Goal: Task Accomplishment & Management: Complete application form

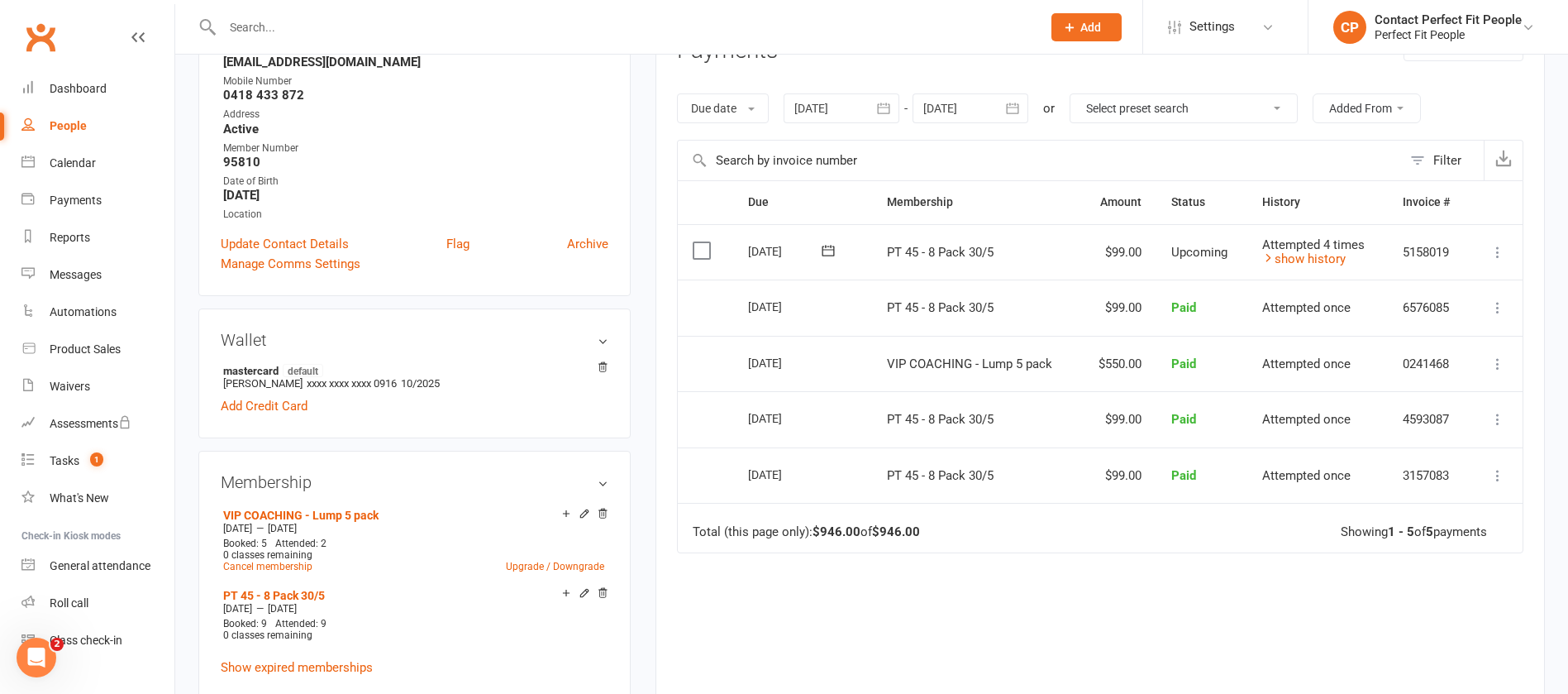
scroll to position [248, 0]
click at [337, 37] on input "text" at bounding box center [624, 27] width 812 height 23
paste input "[PERSON_NAME]"
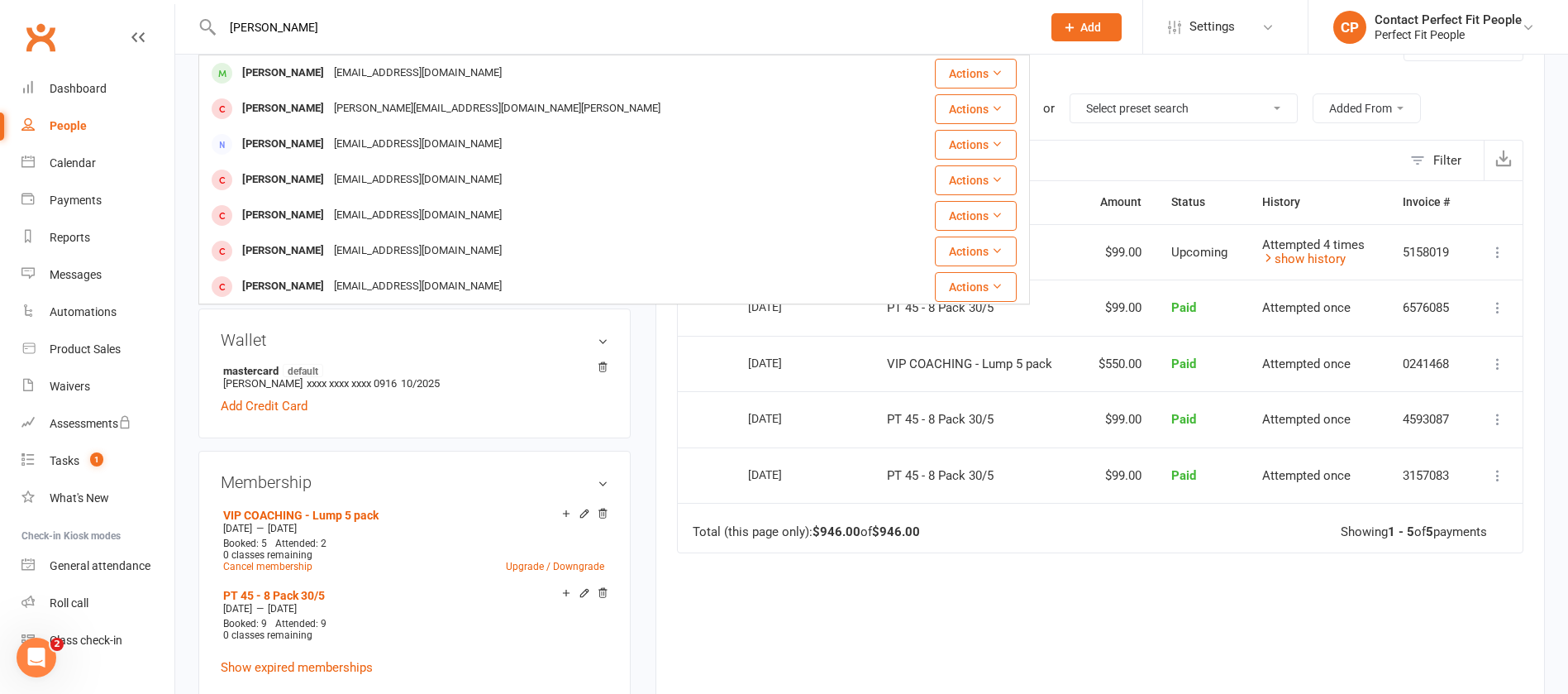
type input "[PERSON_NAME]"
click at [277, 81] on div "[PERSON_NAME]" at bounding box center [283, 73] width 92 height 24
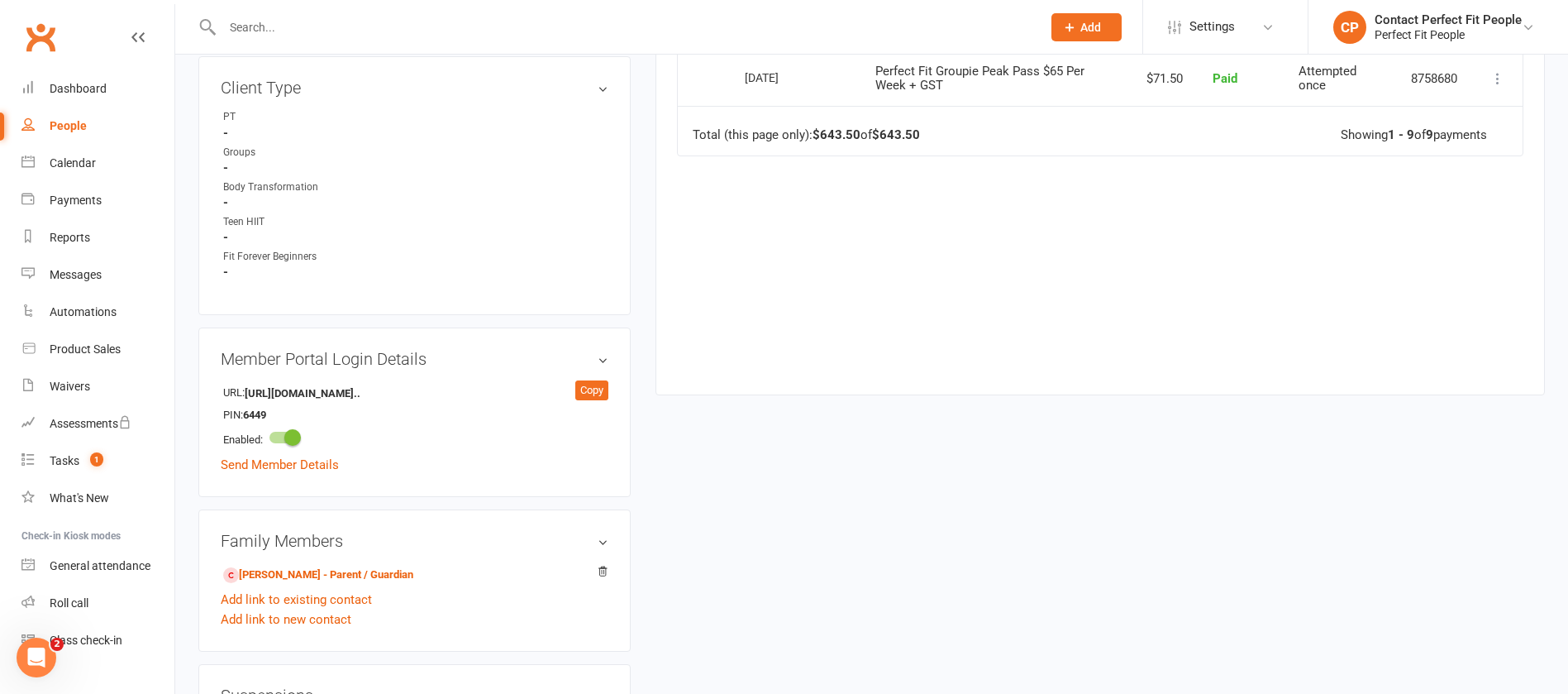
scroll to position [1240, 0]
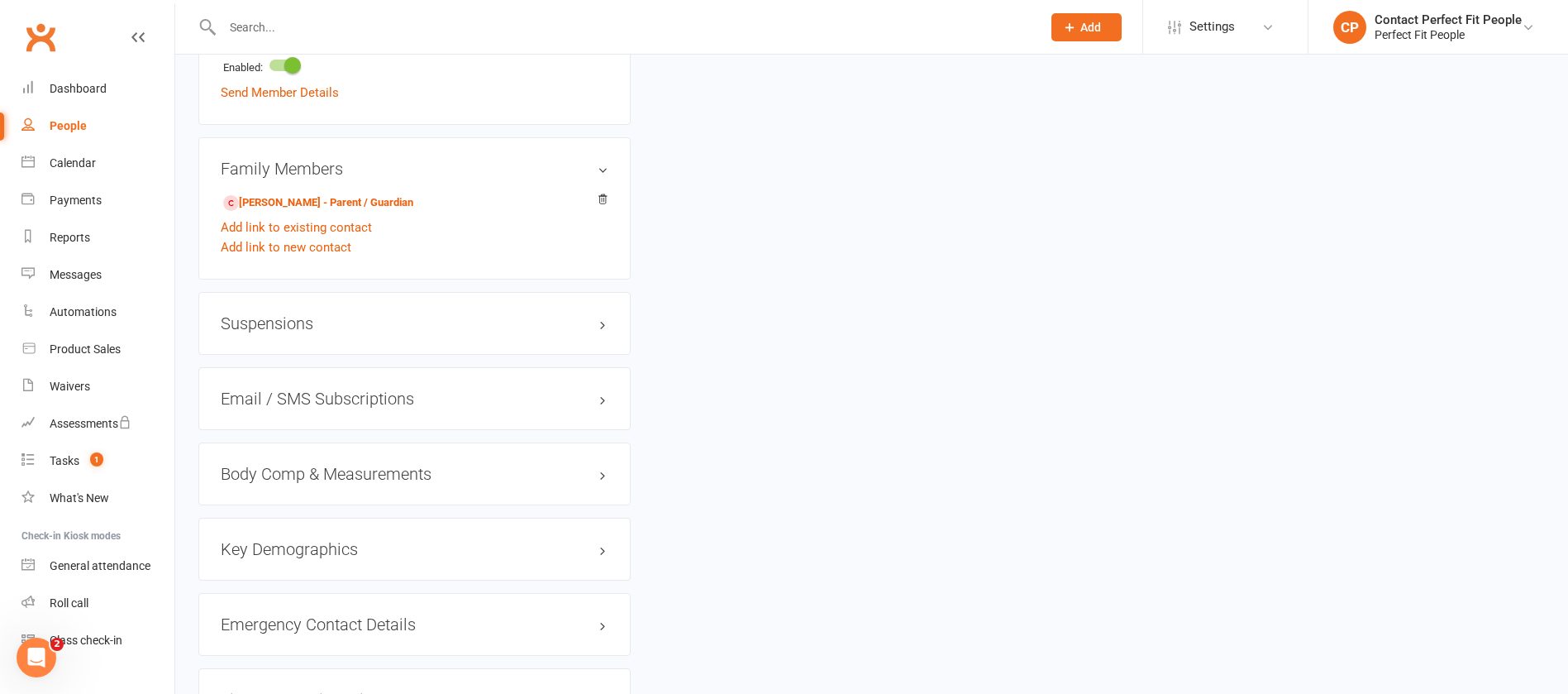
click at [302, 306] on div "Suspensions" at bounding box center [414, 324] width 432 height 63
click at [302, 327] on h3 "Suspensions" at bounding box center [414, 323] width 387 height 18
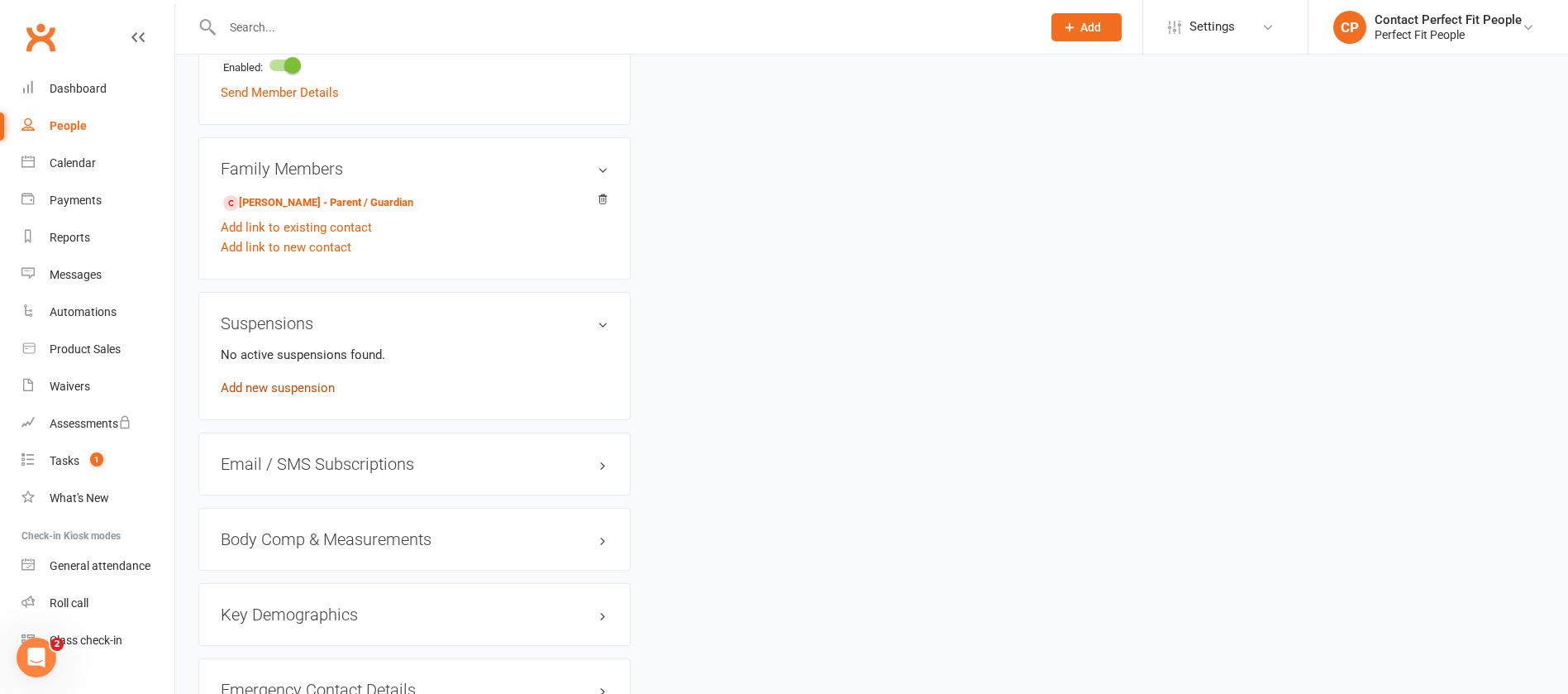
click at [284, 380] on link "Add new suspension" at bounding box center [278, 387] width 114 height 15
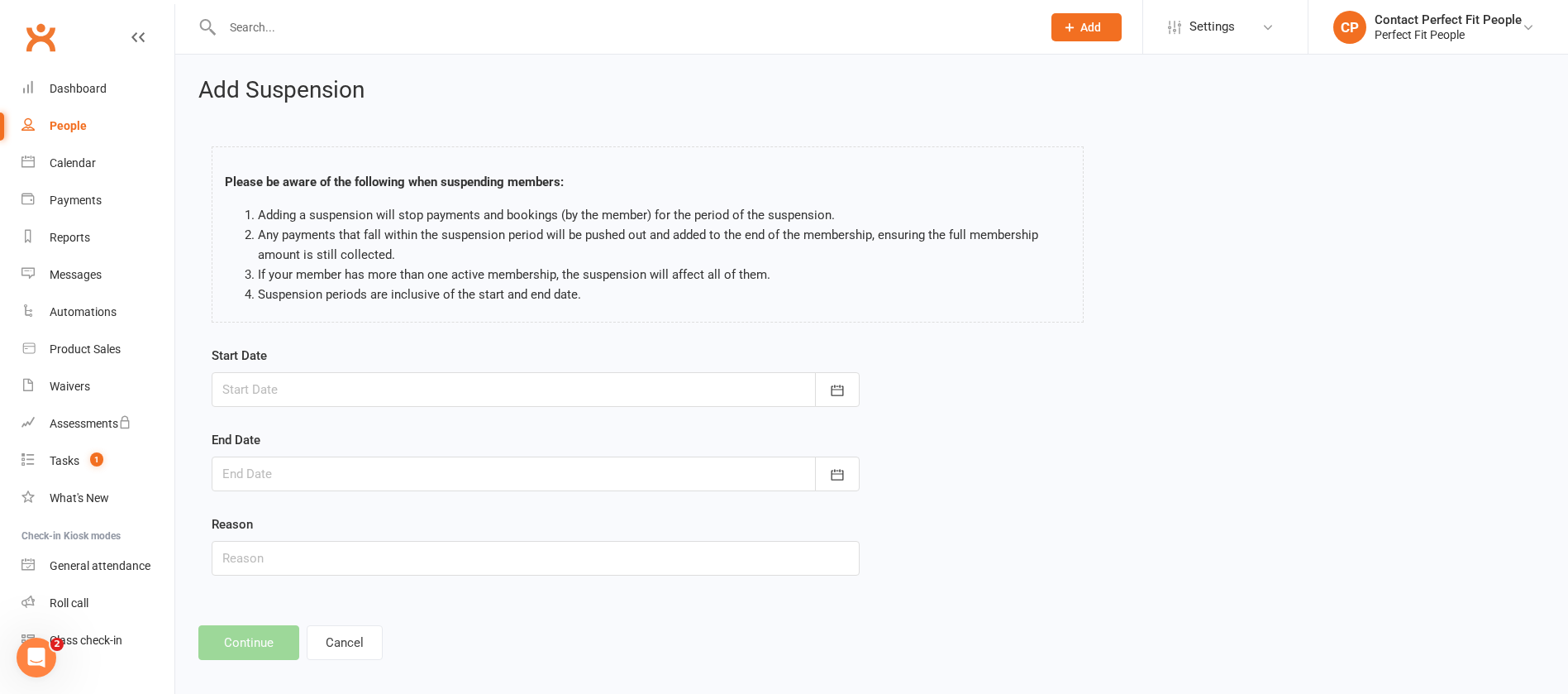
click at [315, 375] on div at bounding box center [535, 389] width 648 height 35
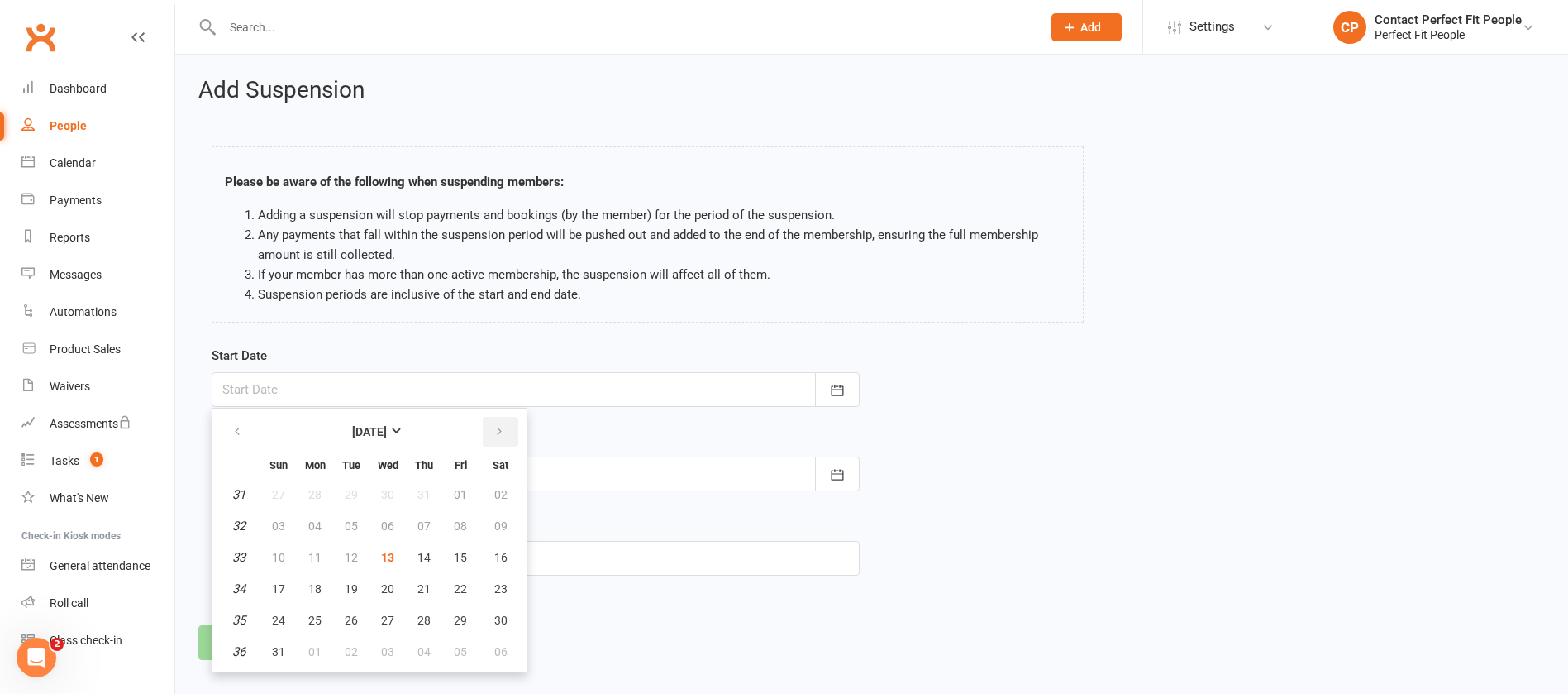
click at [508, 428] on button "button" at bounding box center [501, 431] width 36 height 30
click at [279, 523] on span "07" at bounding box center [279, 526] width 13 height 13
type input "[DATE]"
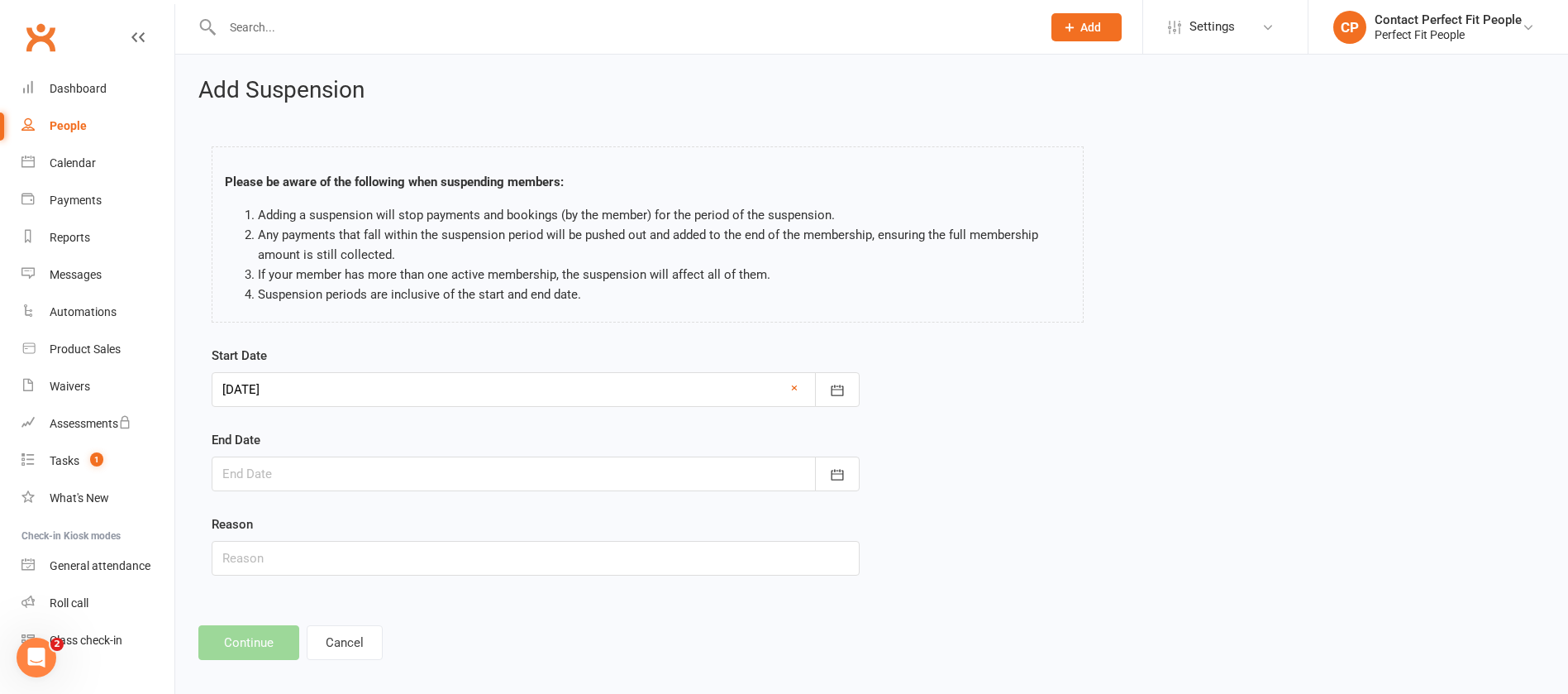
click at [263, 477] on div at bounding box center [535, 474] width 648 height 35
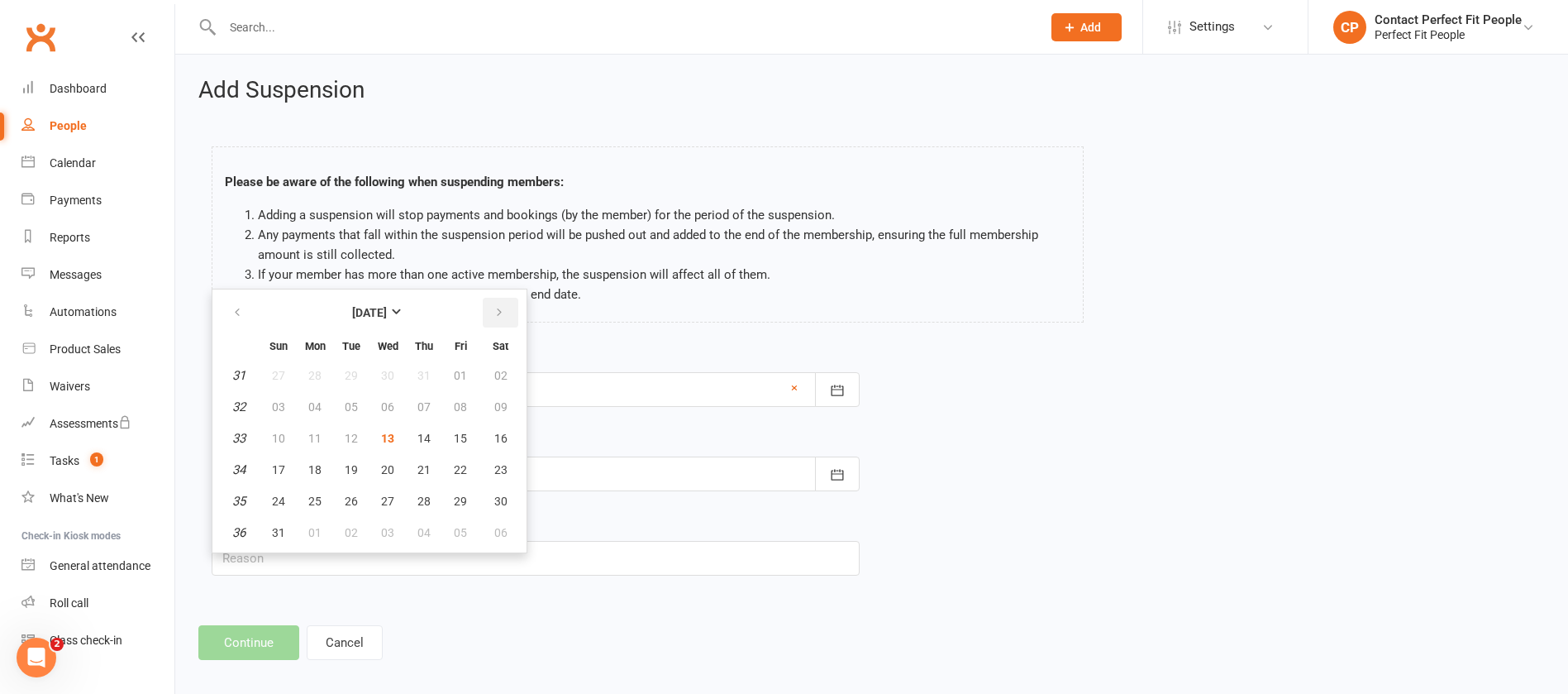
click at [494, 317] on icon "button" at bounding box center [499, 312] width 12 height 13
click at [497, 432] on span "20" at bounding box center [501, 438] width 13 height 13
type input "[DATE]"
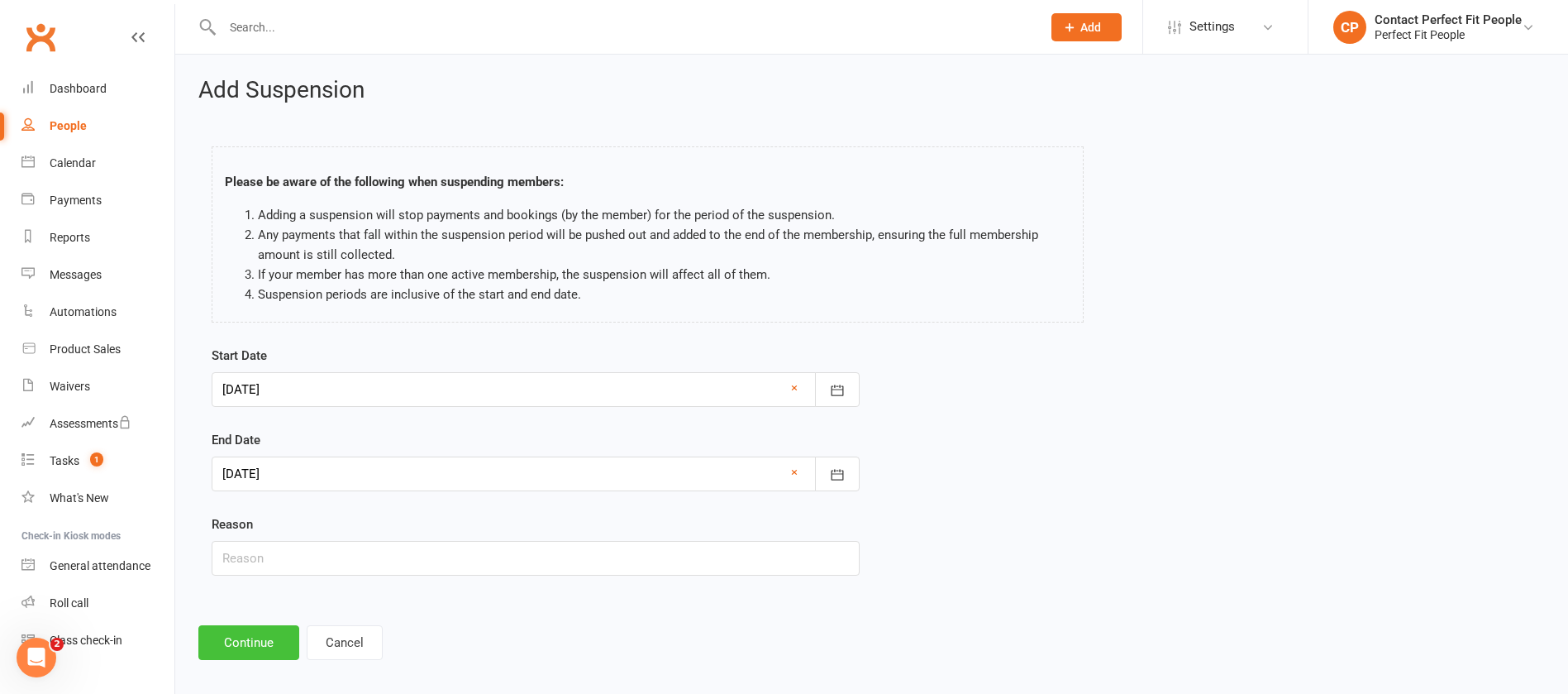
click at [262, 646] on button "Continue" at bounding box center [249, 642] width 101 height 35
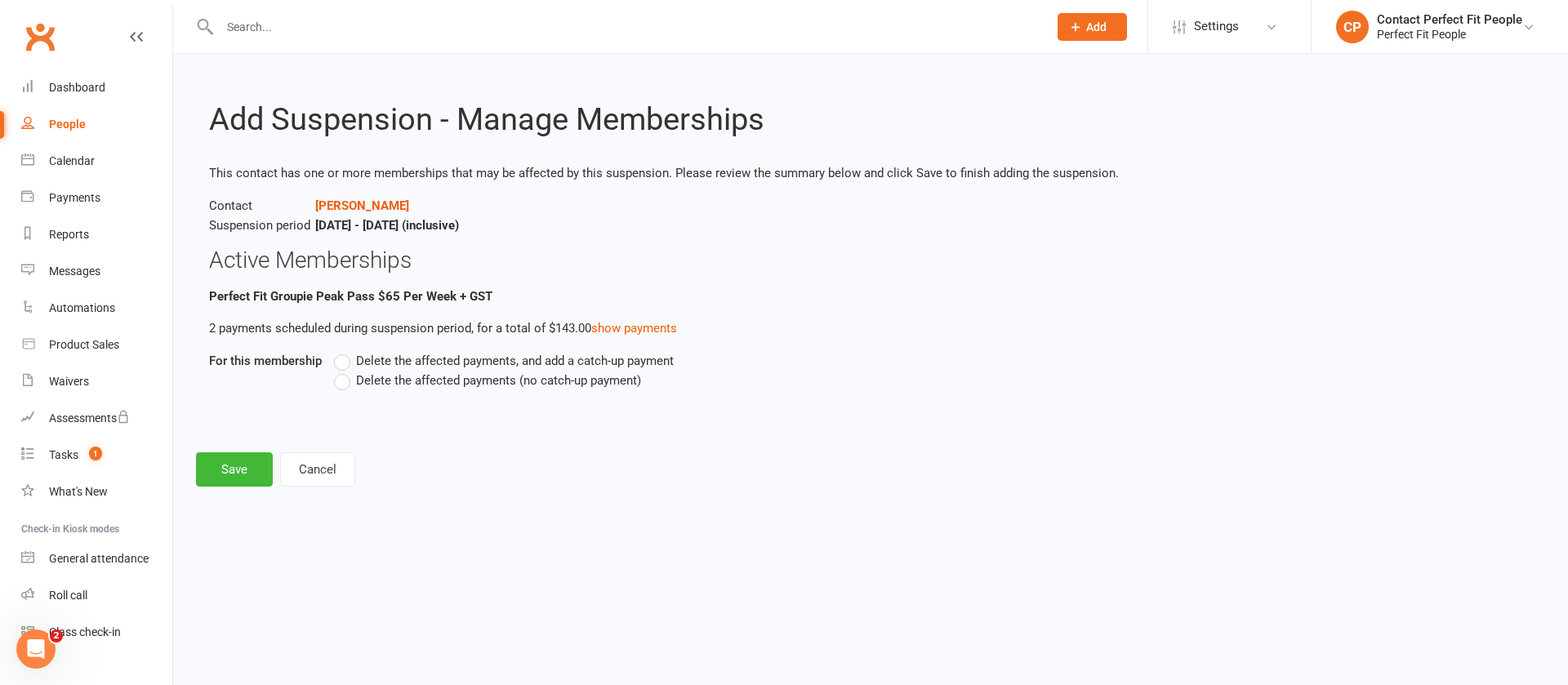
click at [405, 386] on span "Delete the affected payments (no catch-up payment)" at bounding box center [498, 379] width 285 height 17
click at [344, 371] on input "Delete the affected payments (no catch-up payment)" at bounding box center [339, 371] width 11 height 0
click at [234, 468] on button "Save" at bounding box center [234, 468] width 76 height 35
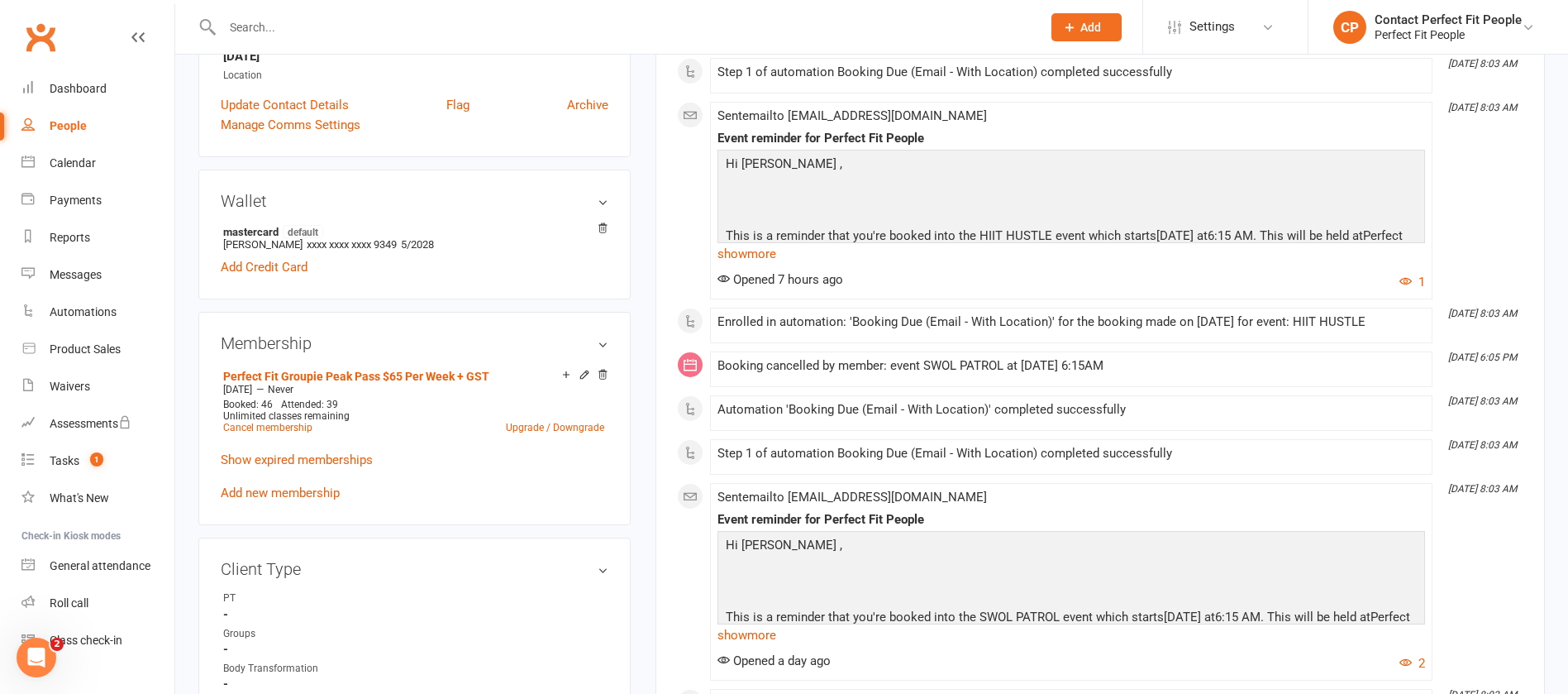
scroll to position [496, 0]
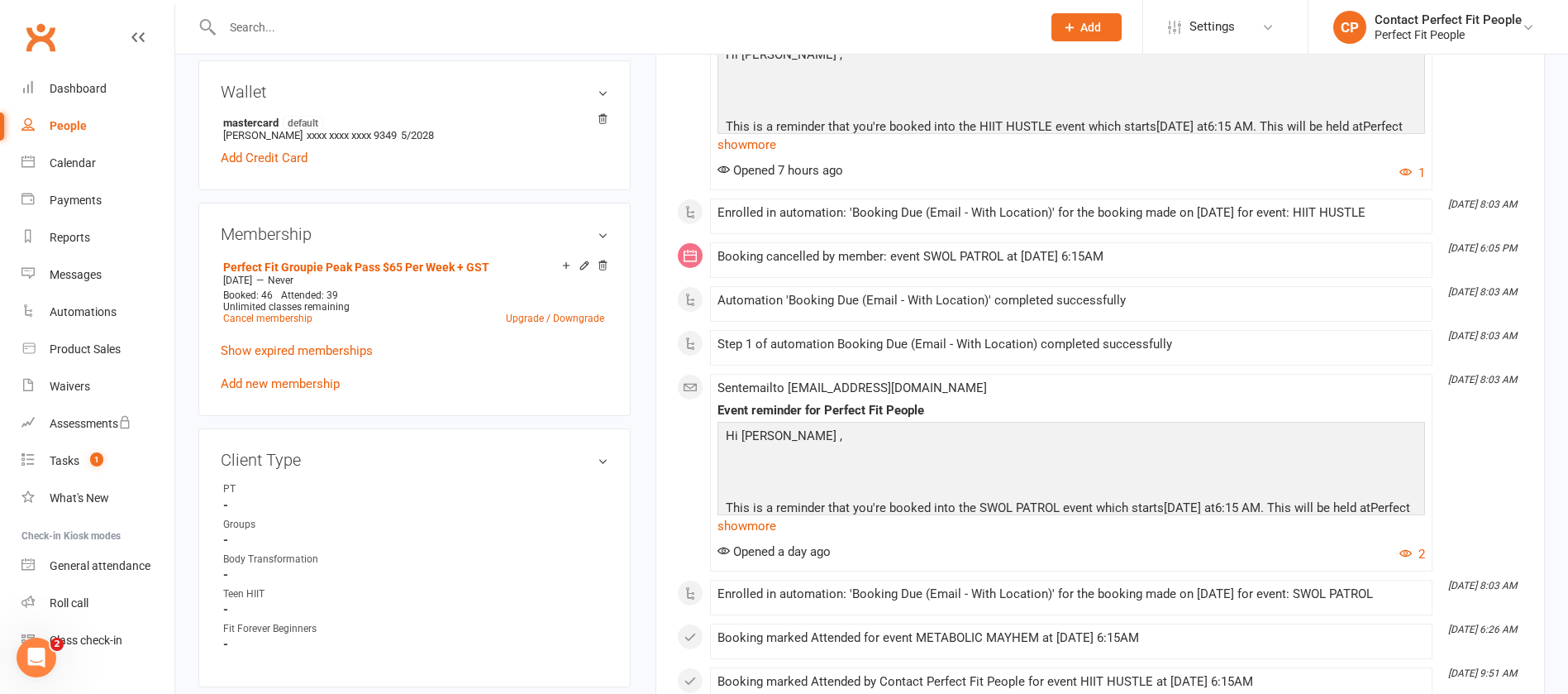
click at [248, 390] on div "Perfect Fit Groupie Peak Pass $65 Per Week + GST [DATE] — Never Booked: 46 Atte…" at bounding box center [414, 325] width 387 height 138
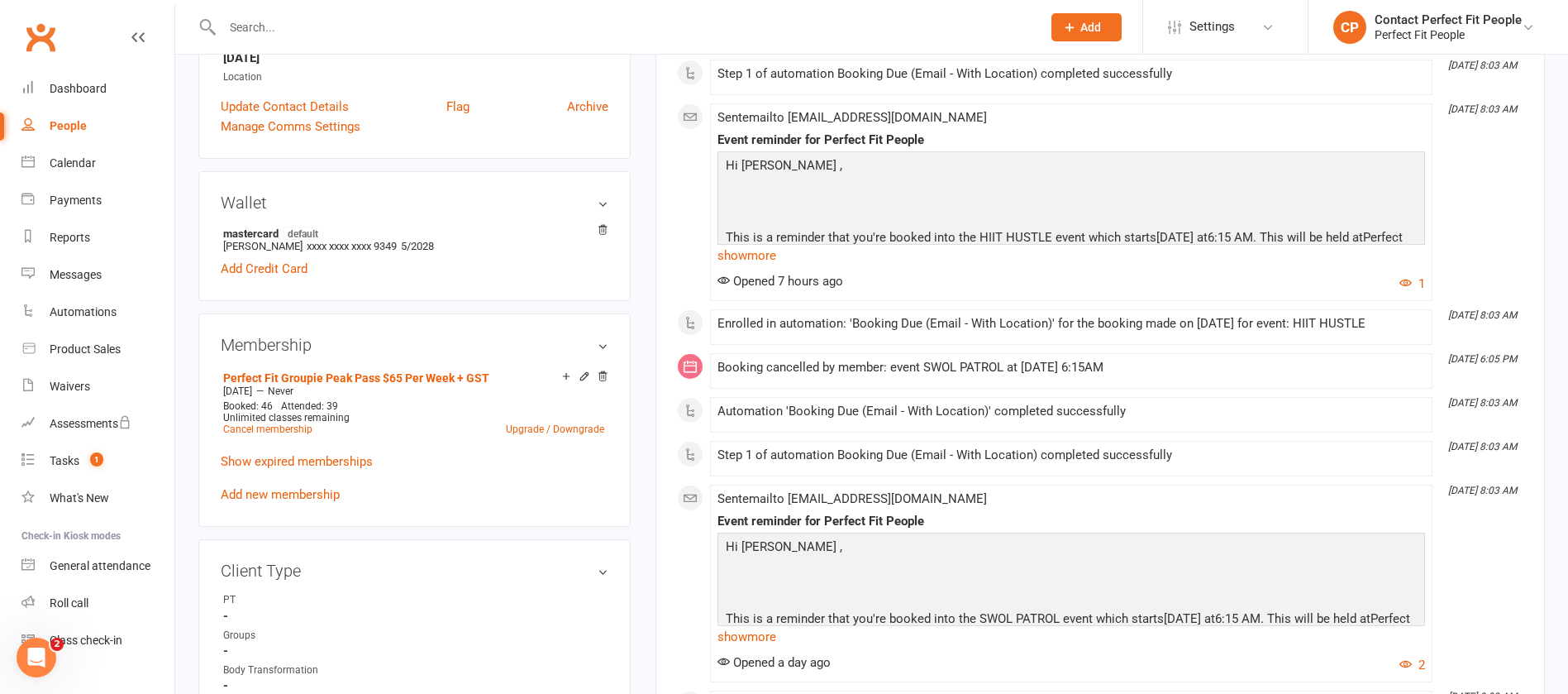
scroll to position [124, 0]
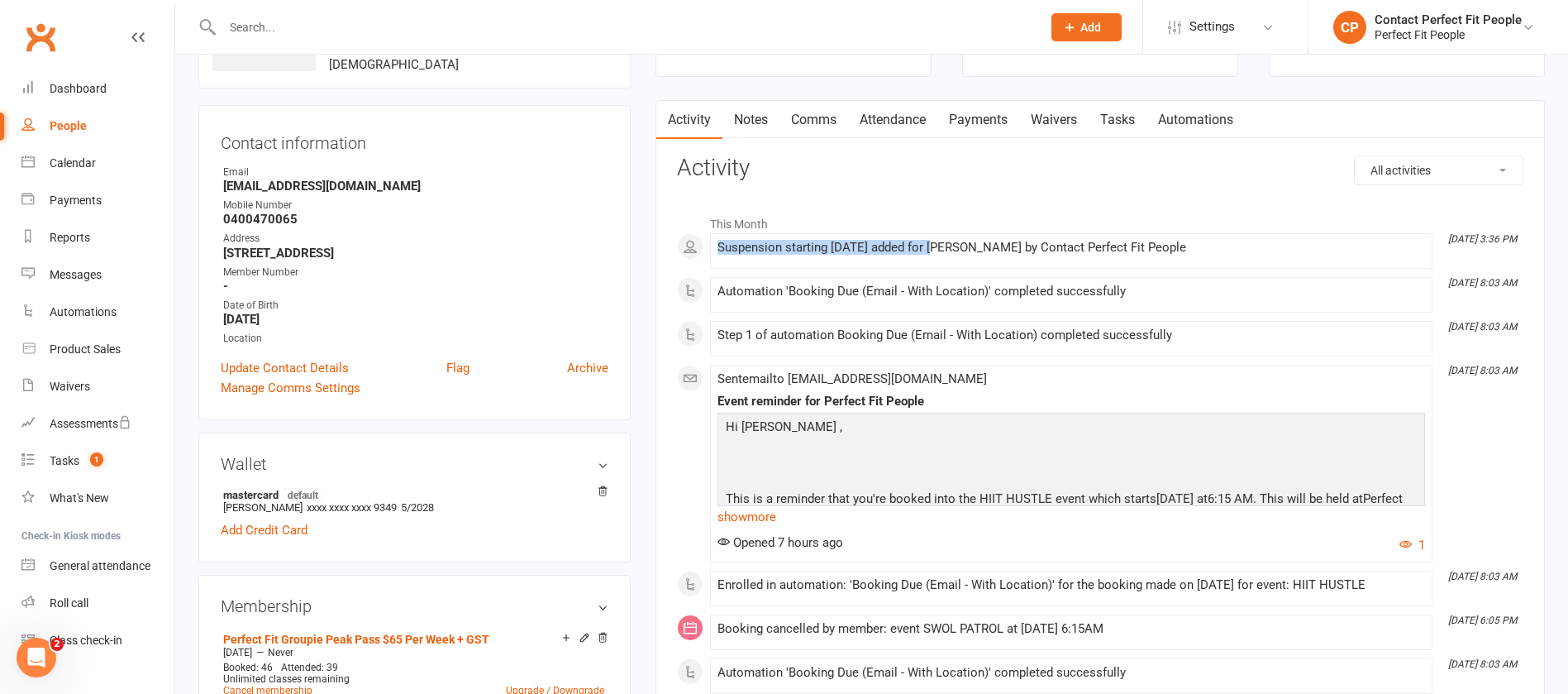
drag, startPoint x: 712, startPoint y: 250, endPoint x: 940, endPoint y: 244, distance: 228.1
click at [940, 244] on li "[DATE] 3:36 PM Suspension starting [DATE] added for [PERSON_NAME] by Contact Pe…" at bounding box center [1071, 251] width 722 height 36
copy div "Suspension starting [DATE] added"
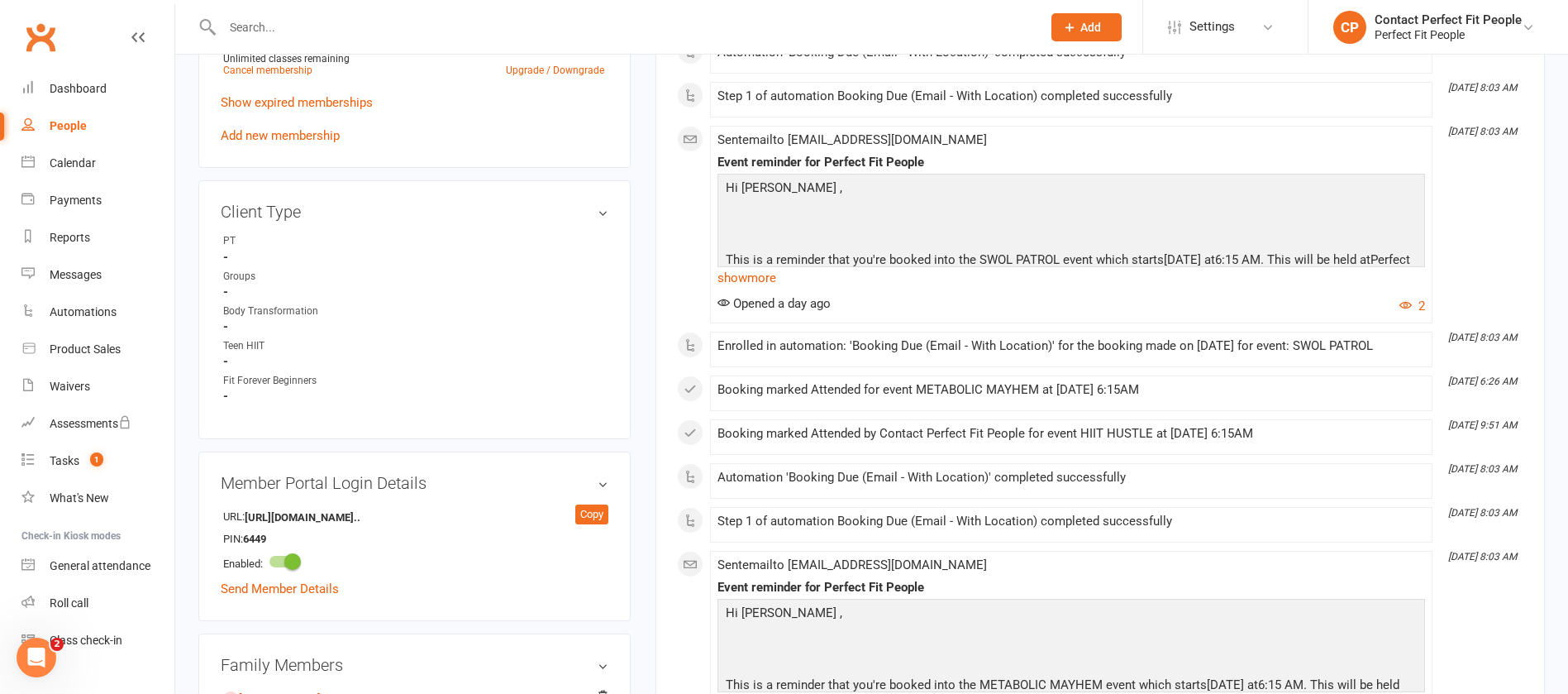
scroll to position [496, 0]
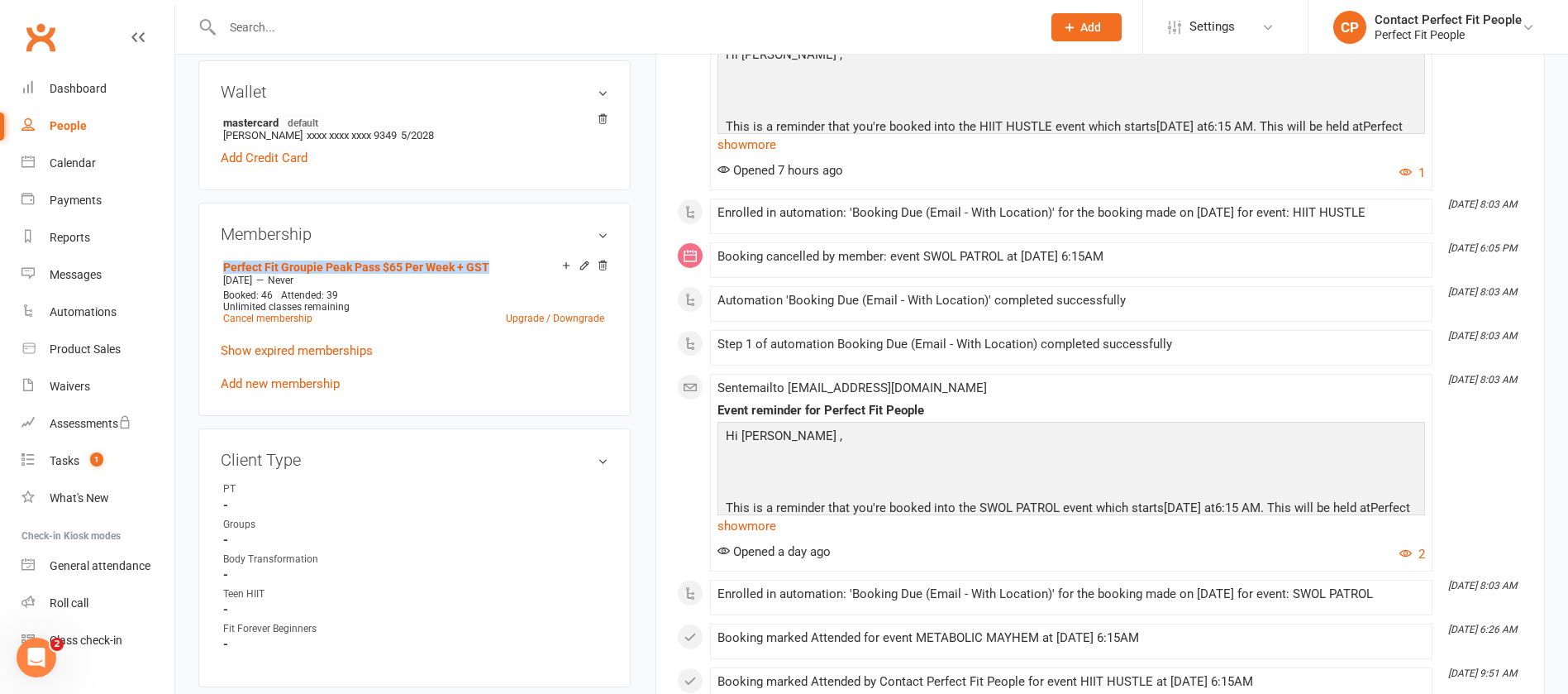
drag, startPoint x: 205, startPoint y: 262, endPoint x: 504, endPoint y: 254, distance: 299.1
click at [504, 254] on div "Membership Perfect Fit Groupie Peak Pass $65 Per Week + GST [DATE] — Never Book…" at bounding box center [414, 308] width 432 height 213
copy link "Perfect Fit Groupie Peak Pass $65 Per Week + GST"
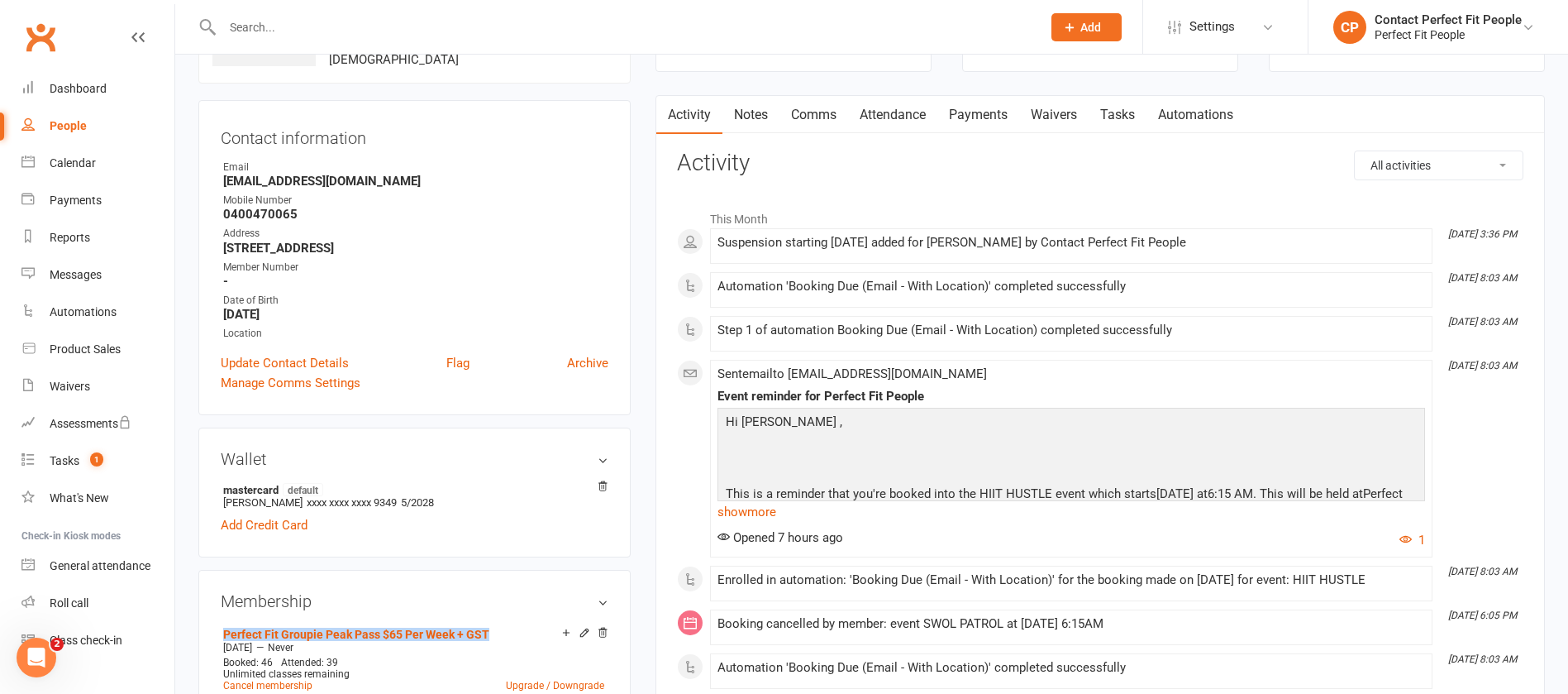
scroll to position [124, 0]
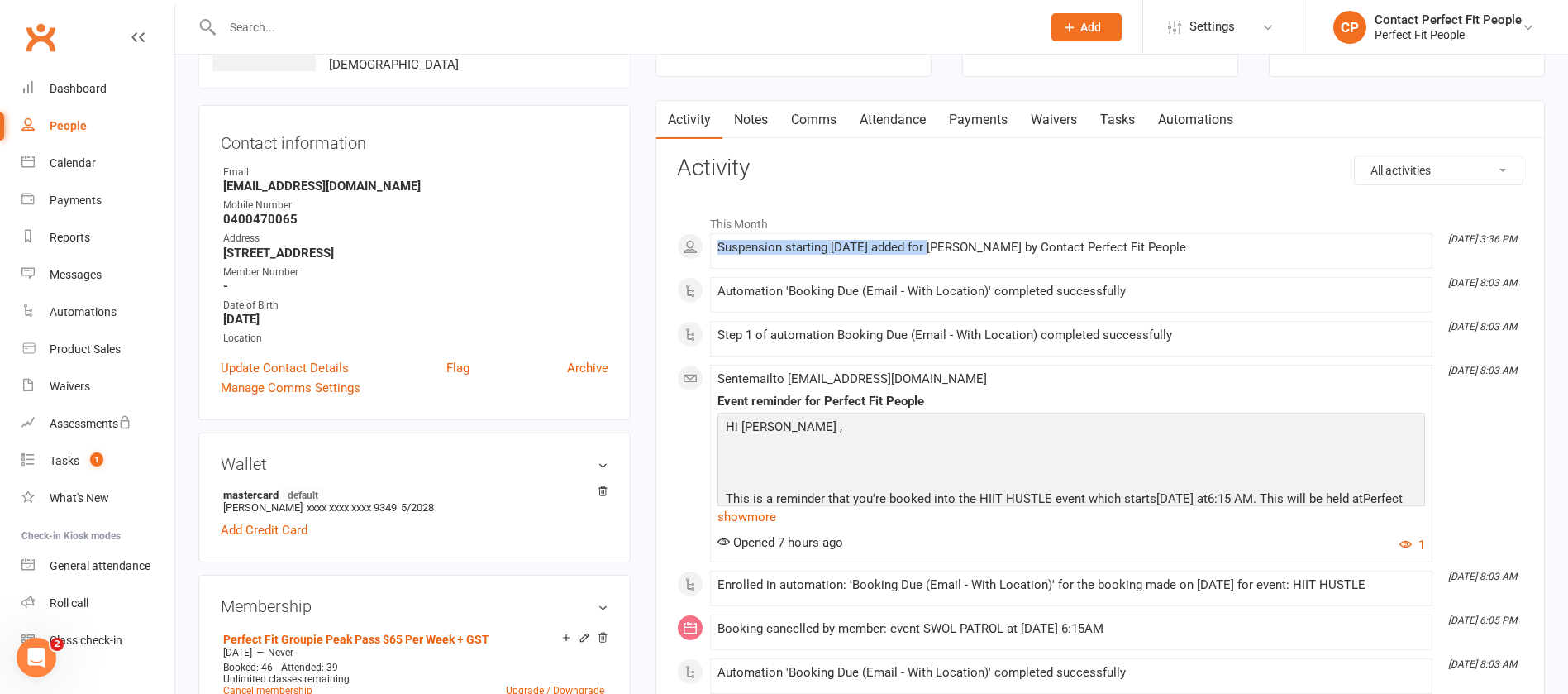
drag, startPoint x: 714, startPoint y: 252, endPoint x: 938, endPoint y: 255, distance: 224.0
click at [938, 255] on li "[DATE] 3:36 PM Suspension starting [DATE] added for [PERSON_NAME] by Contact Pe…" at bounding box center [1071, 251] width 722 height 36
copy div "Suspension starting [DATE] added"
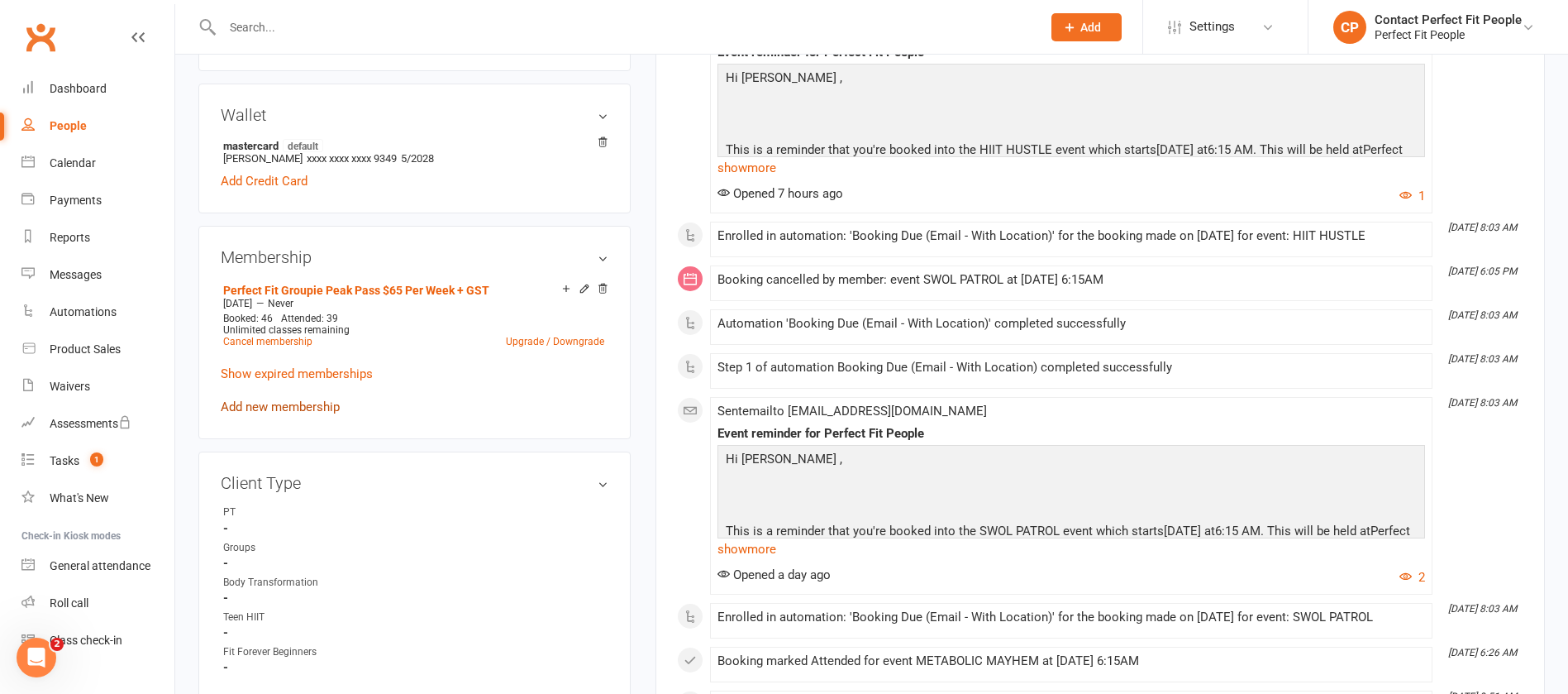
scroll to position [496, 0]
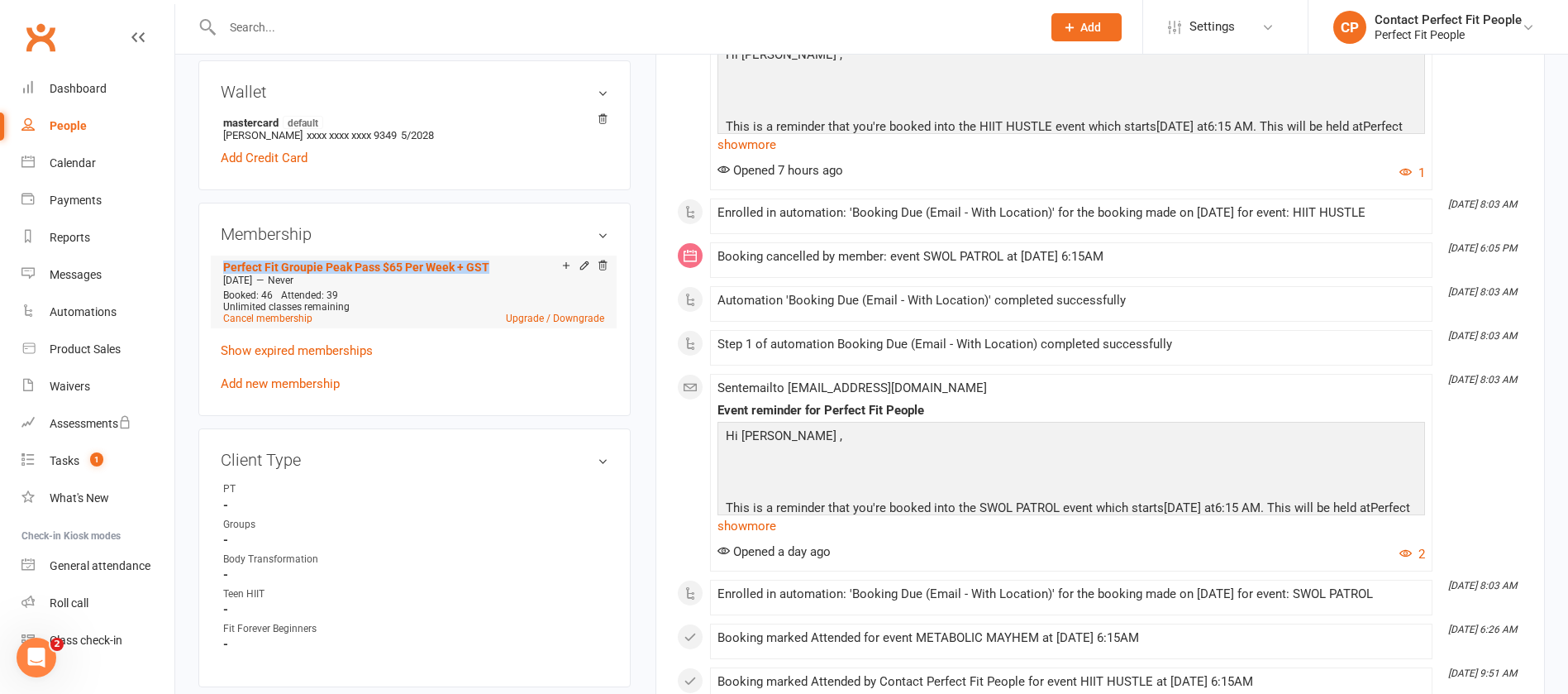
drag, startPoint x: 207, startPoint y: 262, endPoint x: 491, endPoint y: 261, distance: 284.0
click at [491, 261] on div "Membership Perfect Fit Groupie Peak Pass $65 Per Week + GST [DATE] — Never Book…" at bounding box center [414, 308] width 432 height 213
copy link "Perfect Fit Groupie Peak Pass $65 Per Week + GST"
click at [303, 381] on link "Add new membership" at bounding box center [280, 383] width 119 height 15
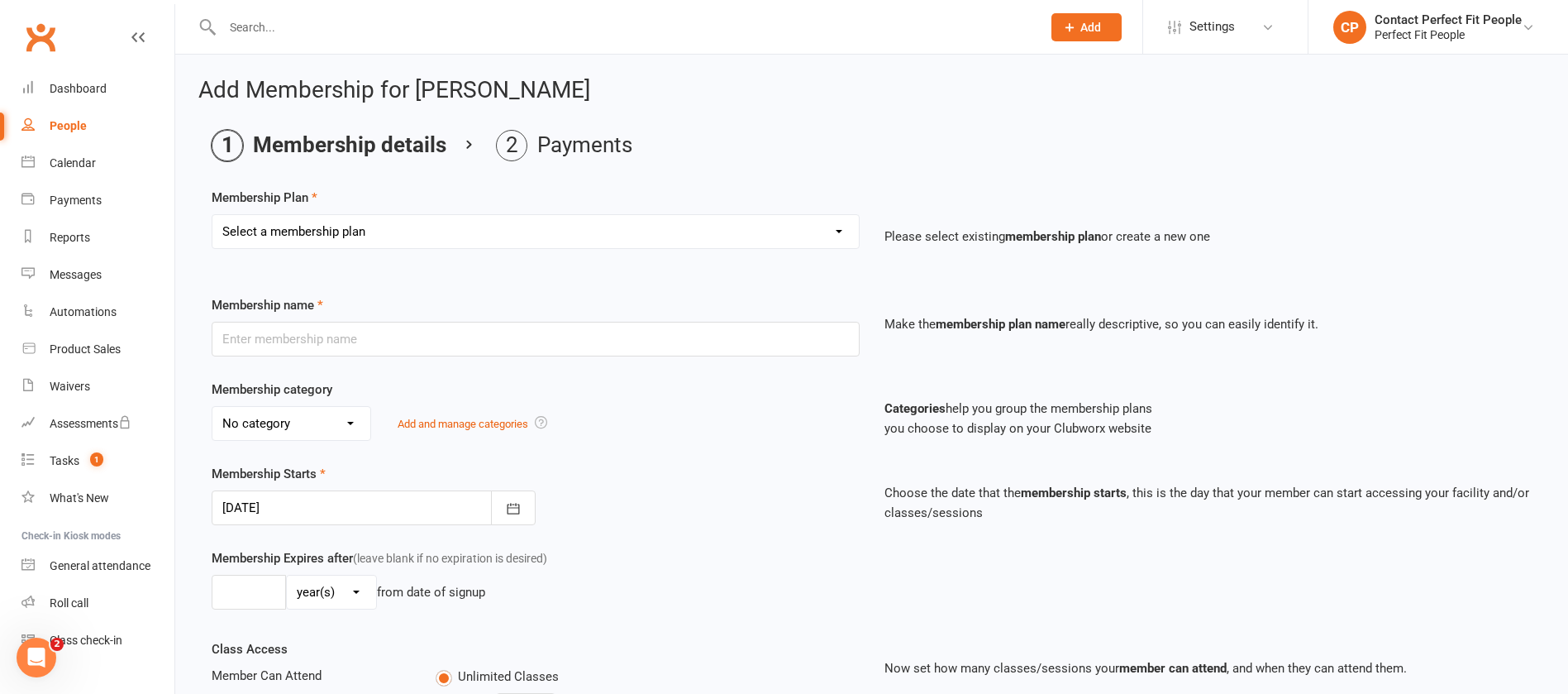
click at [299, 232] on select "Select a membership plan Create new Membership Plan 21-Day Reset Challenge $195…" at bounding box center [535, 231] width 646 height 33
click at [334, 239] on select "Select a membership plan Create new Membership Plan 21-Day Reset Challenge $195…" at bounding box center [535, 231] width 646 height 33
select select "42"
click at [212, 215] on select "Select a membership plan Create new Membership Plan 21-Day Reset Challenge $195…" at bounding box center [535, 231] width 646 height 33
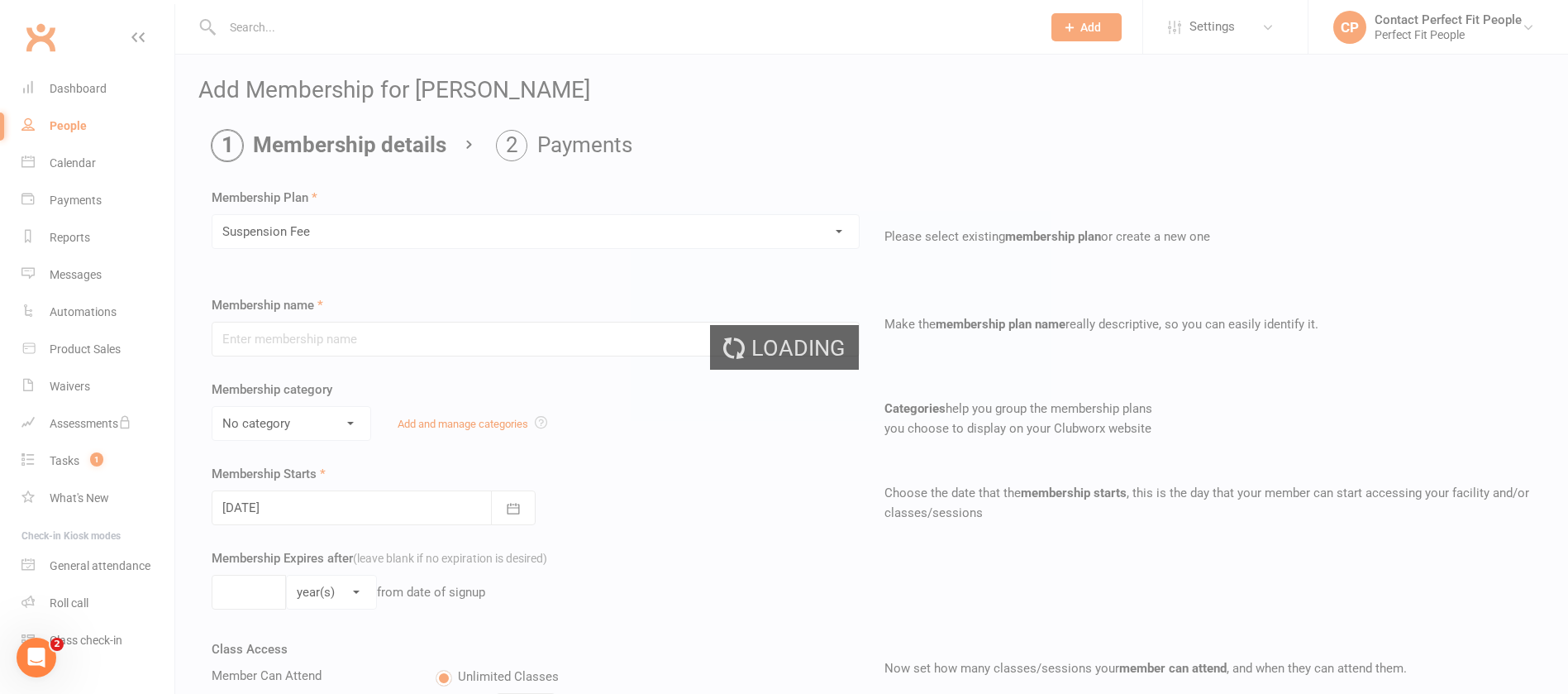
type input "Suspension Fee"
type input "1"
select select "1"
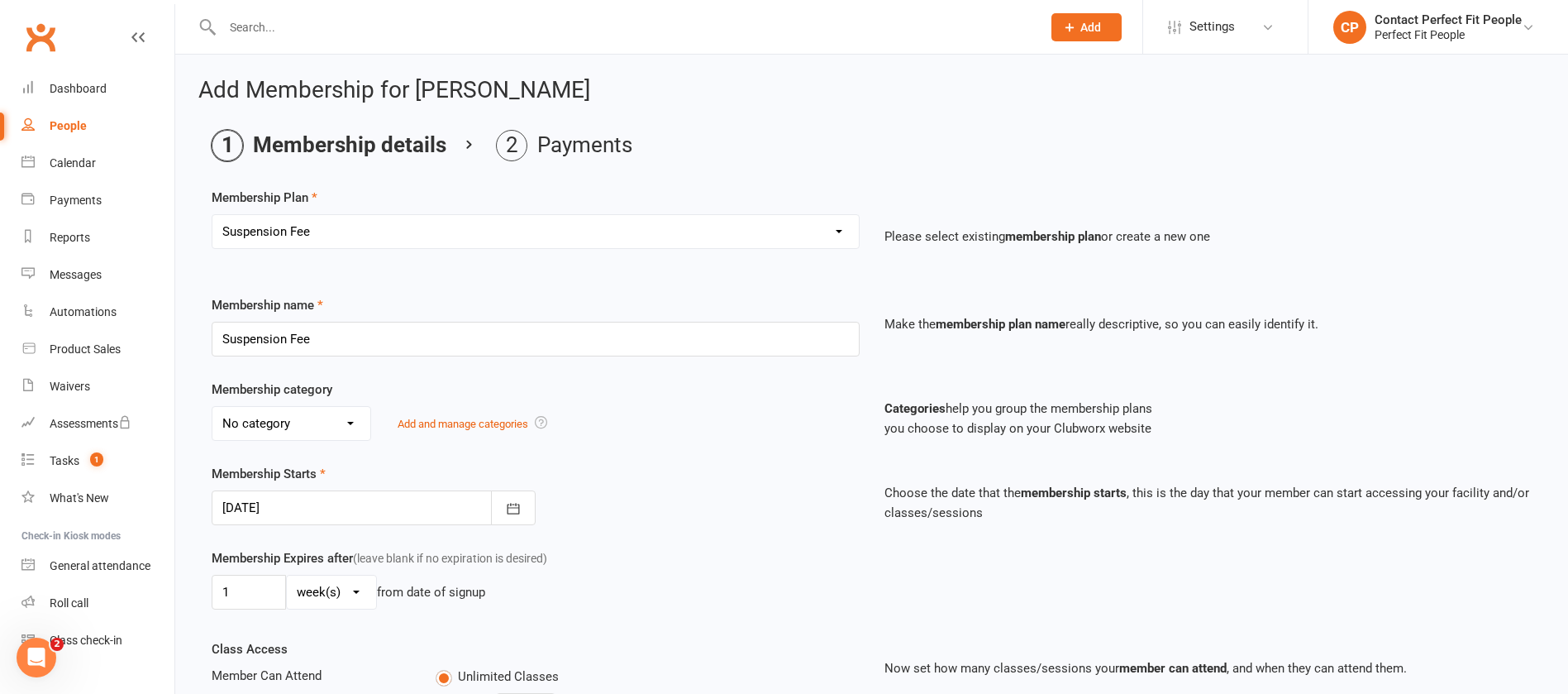
click at [310, 501] on div at bounding box center [373, 507] width 323 height 35
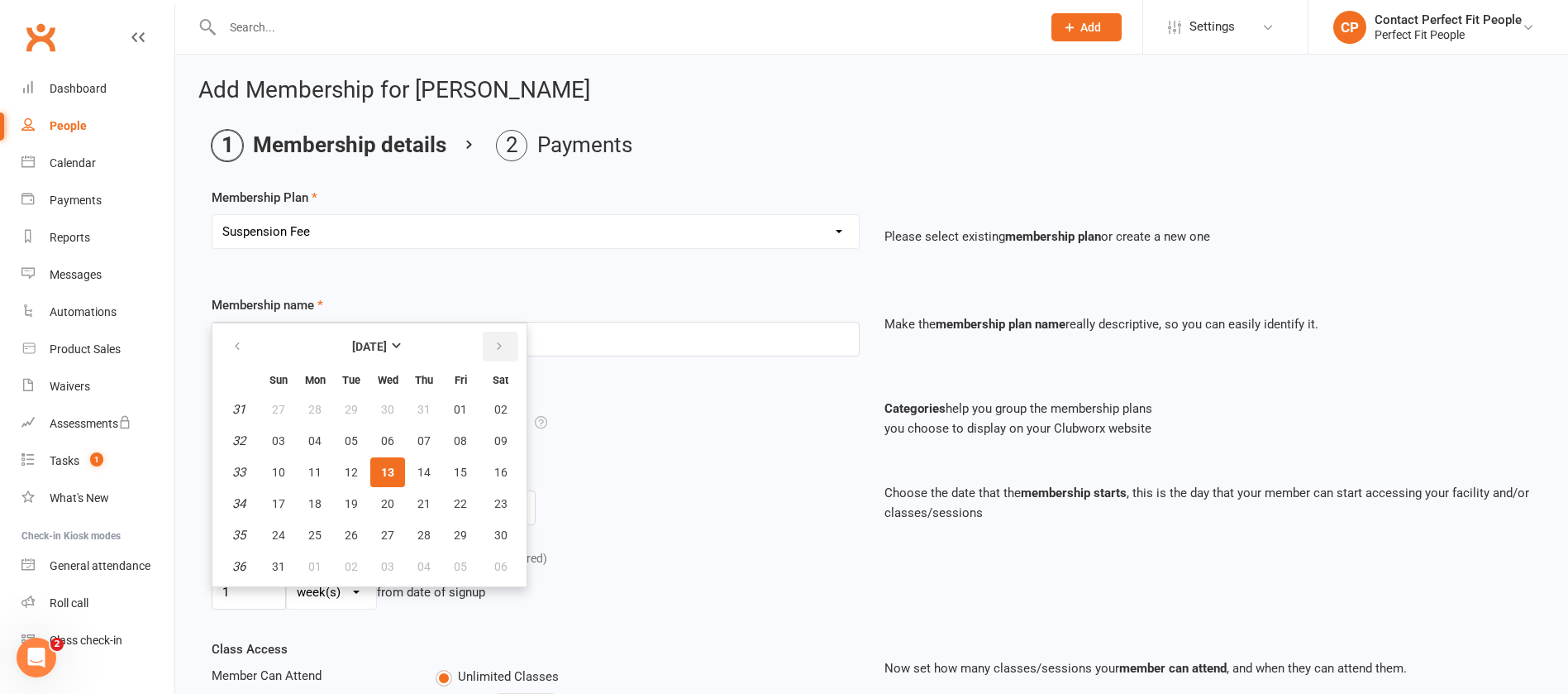
click at [493, 345] on icon "button" at bounding box center [499, 346] width 12 height 13
click at [495, 406] on span "06" at bounding box center [501, 409] width 13 height 13
type input "[DATE]"
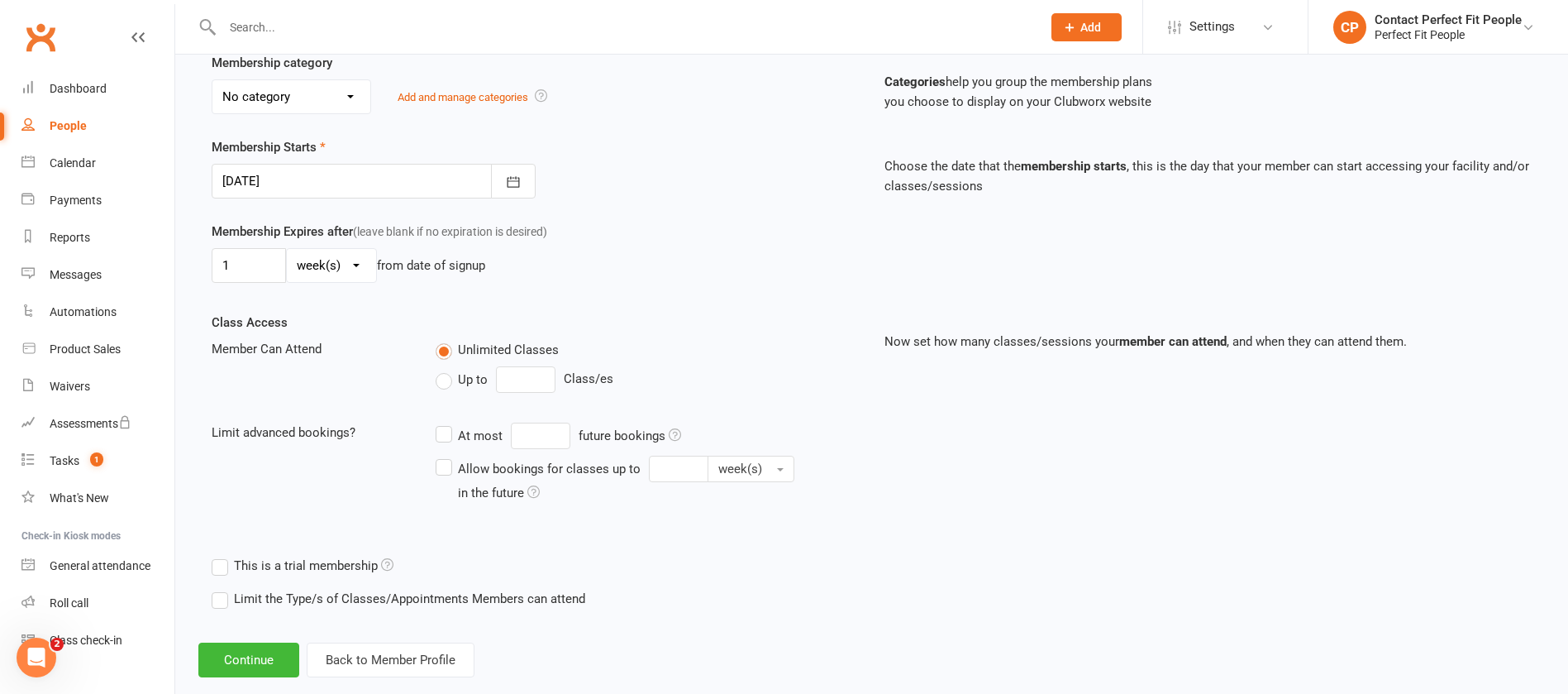
scroll to position [357, 0]
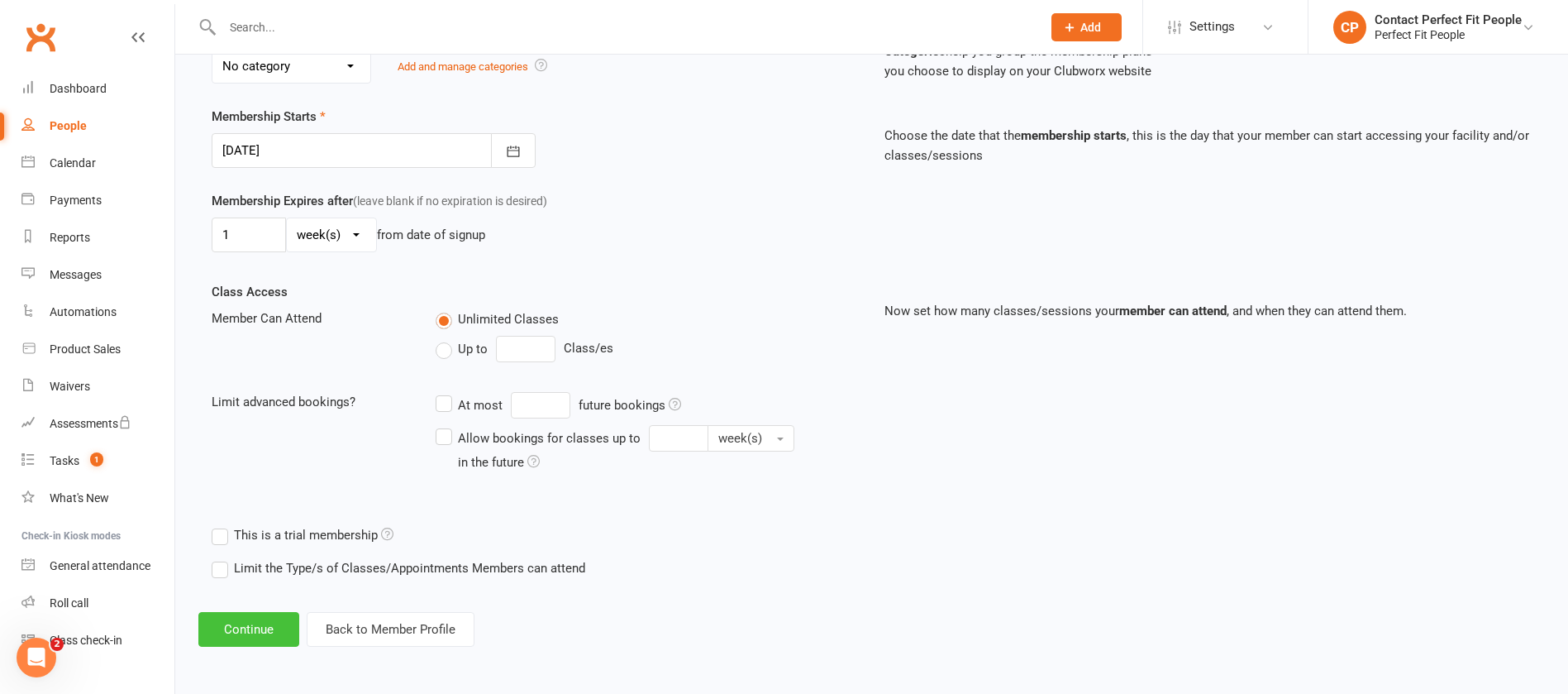
click at [265, 627] on button "Continue" at bounding box center [249, 629] width 101 height 35
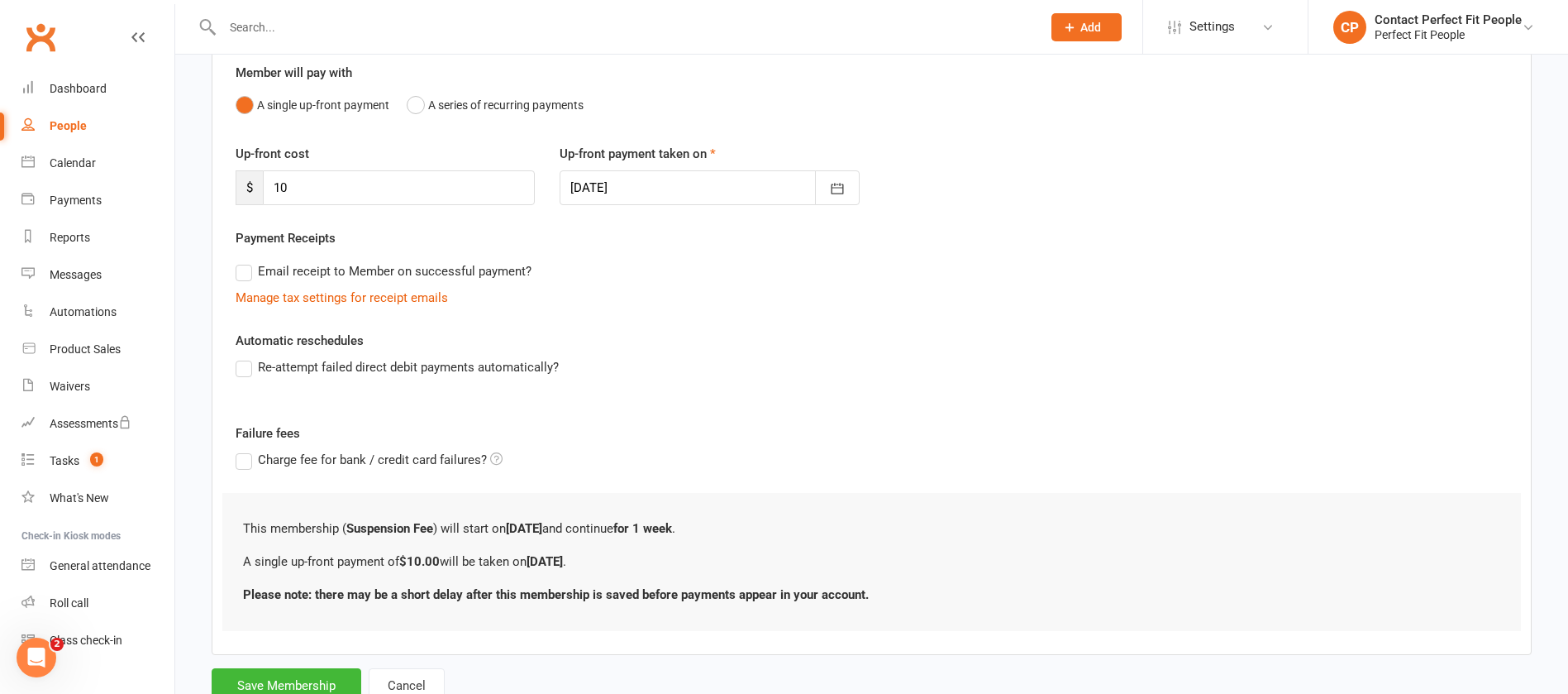
scroll to position [207, 0]
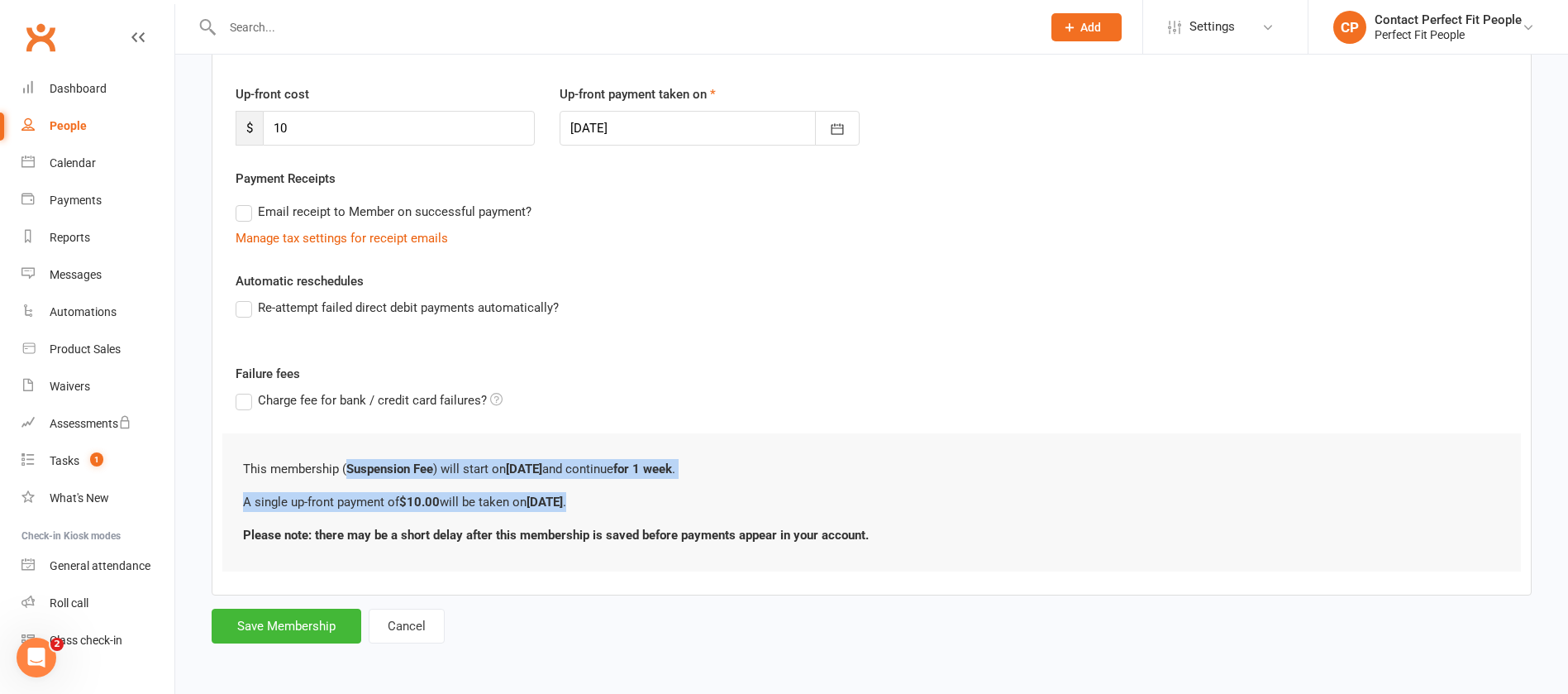
drag, startPoint x: 347, startPoint y: 467, endPoint x: 640, endPoint y: 503, distance: 295.2
click at [640, 503] on div "This membership ( Suspension Fee ) will start on [DATE] and continue for 1 week…" at bounding box center [871, 503] width 1298 height 138
copy div "Suspension Fee ) will start on [DATE] and continue for 1 week . A single up-fro…"
click at [346, 613] on button "Save Membership" at bounding box center [286, 626] width 149 height 35
